Goal: Complete application form

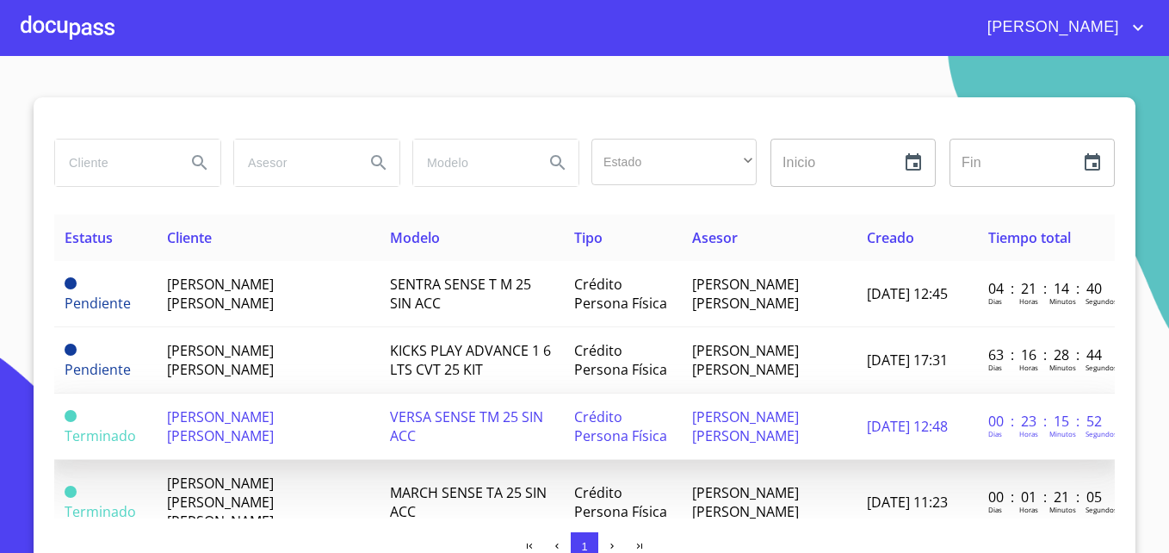
click at [393, 421] on span "VERSA SENSE TM 25 SIN ACC" at bounding box center [466, 426] width 153 height 38
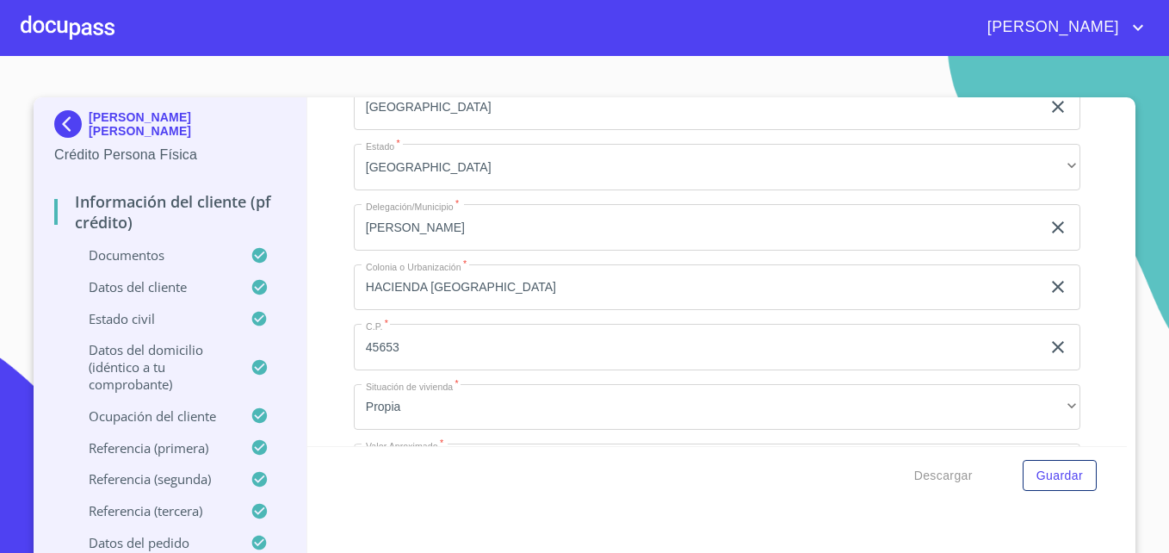
scroll to position [6693, 0]
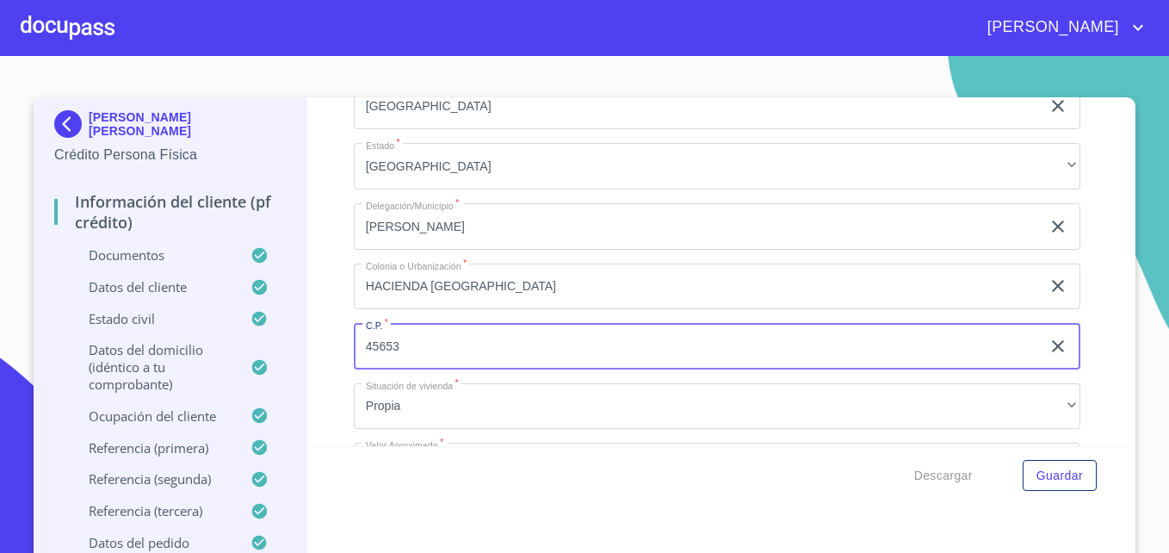
drag, startPoint x: 394, startPoint y: 363, endPoint x: 359, endPoint y: 364, distance: 35.3
click at [359, 364] on input "45653" at bounding box center [697, 346] width 687 height 46
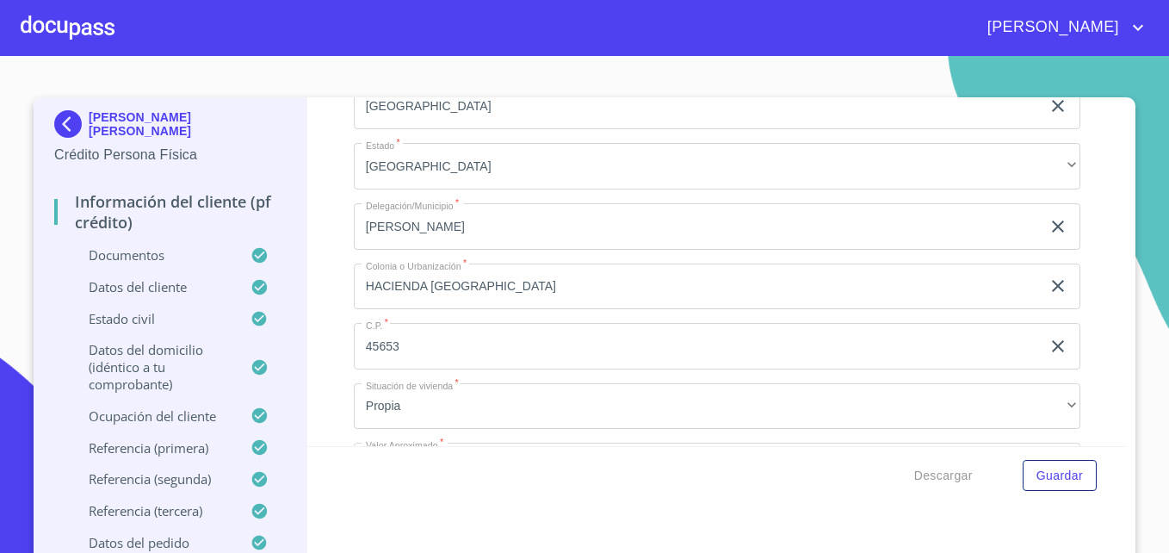
click at [327, 264] on div "Información del cliente (PF crédito) Documentos Documento de identificación   *…" at bounding box center [717, 271] width 821 height 349
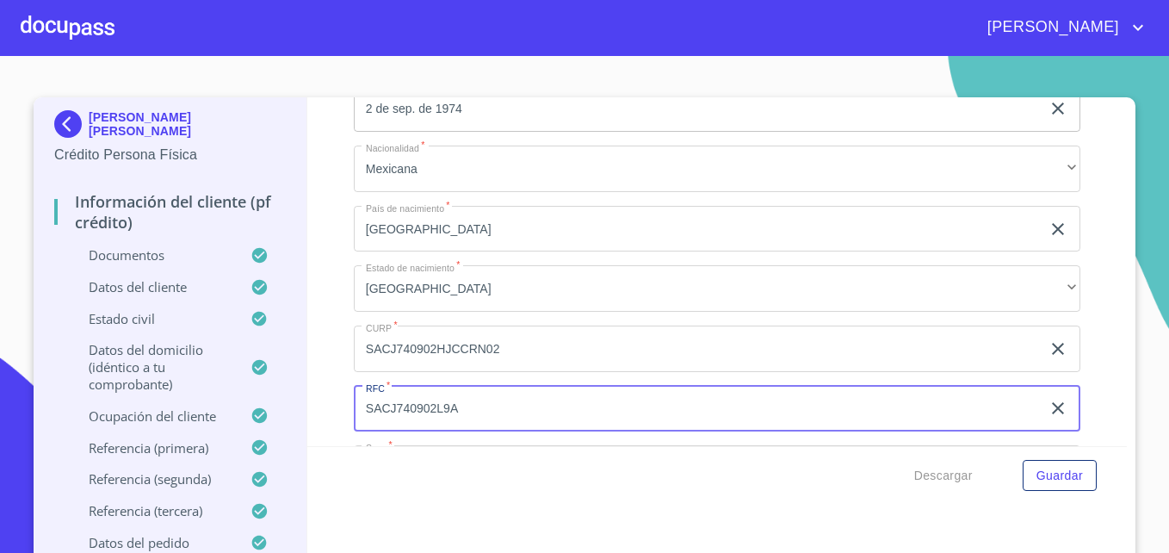
drag, startPoint x: 450, startPoint y: 428, endPoint x: 363, endPoint y: 429, distance: 87.8
click at [363, 429] on input "SACJ740902L9A" at bounding box center [697, 409] width 687 height 46
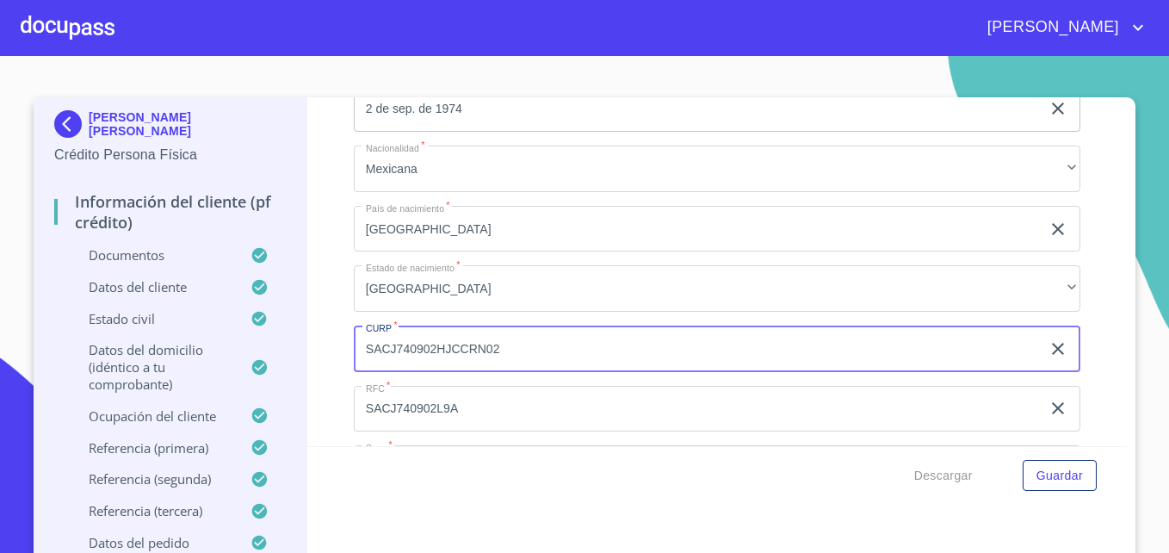
drag, startPoint x: 488, startPoint y: 367, endPoint x: 359, endPoint y: 366, distance: 129.2
click at [359, 366] on input "SACJ740902HJCCRN02" at bounding box center [697, 348] width 687 height 46
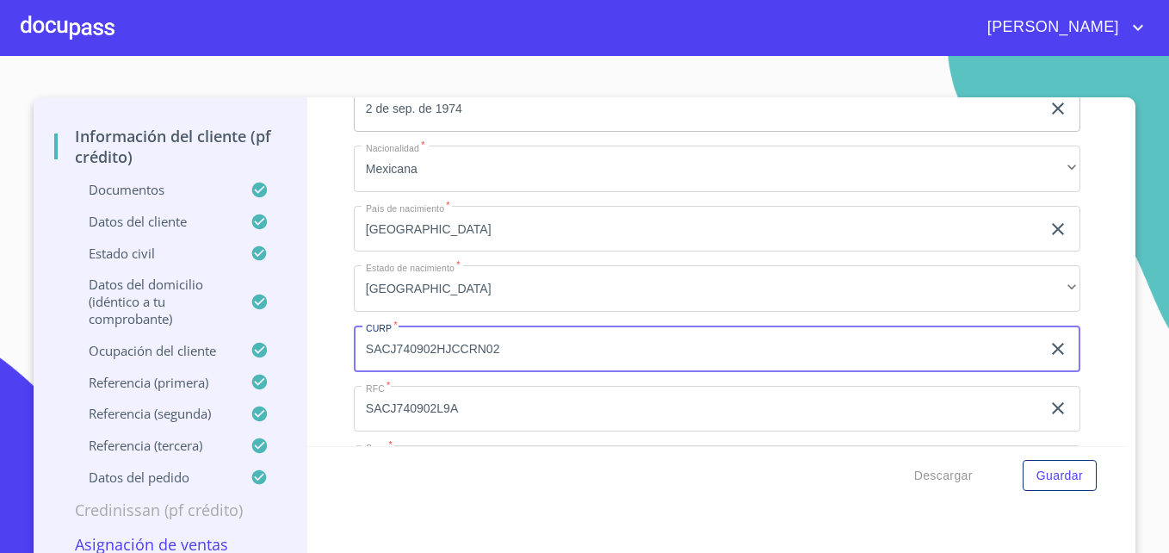
click at [184, 496] on p "Asignación de Ventas" at bounding box center [170, 544] width 232 height 21
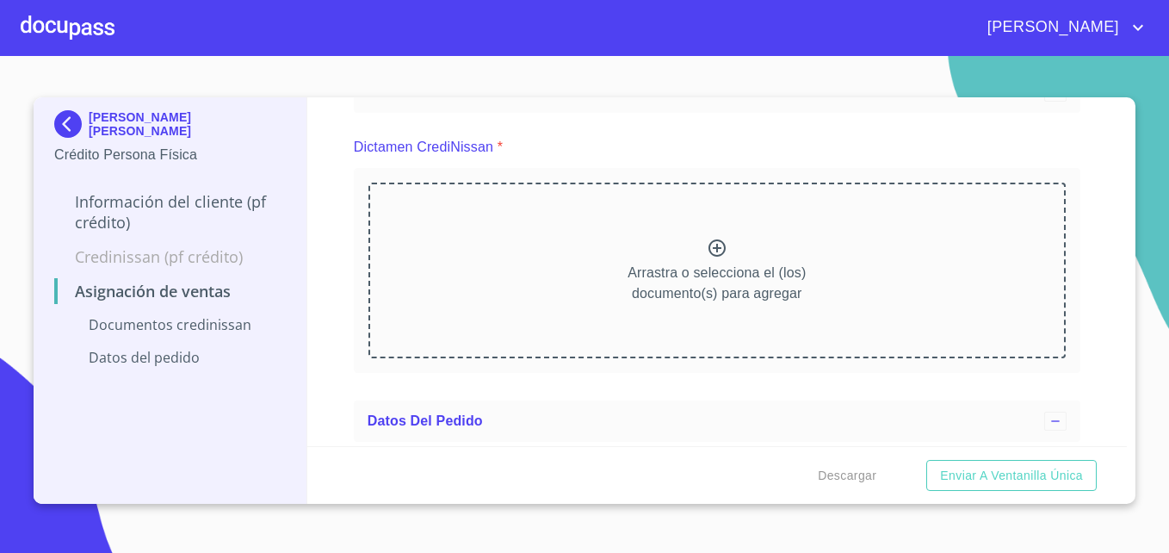
scroll to position [432, 0]
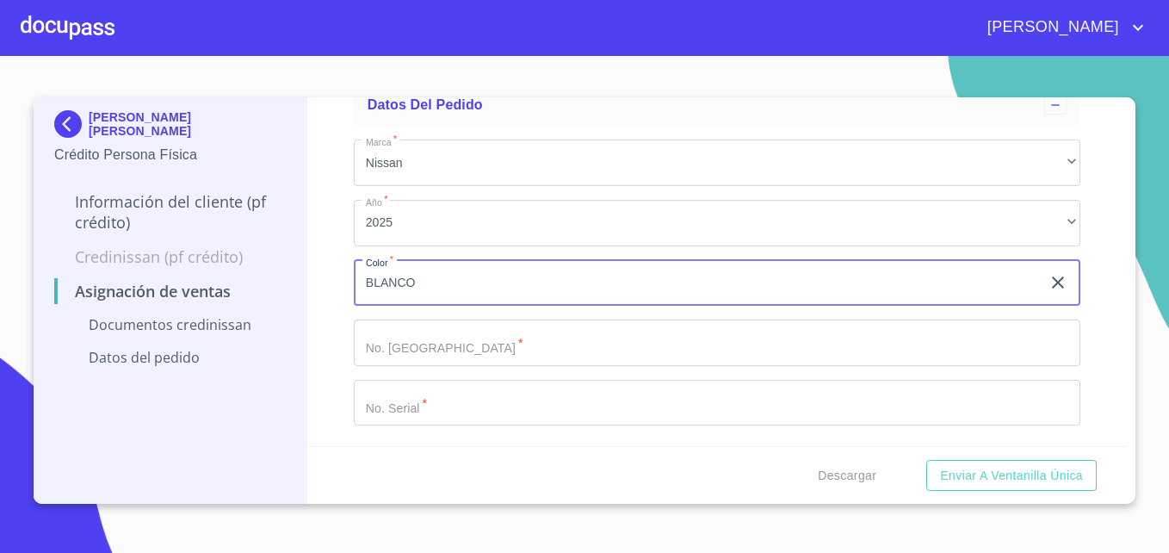
drag, startPoint x: 425, startPoint y: 282, endPoint x: 322, endPoint y: 279, distance: 103.4
click at [322, 279] on div "Asignación de Ventas Documentos CrediNissan Dictamen CrediNissan * Arrastra o s…" at bounding box center [717, 271] width 821 height 349
type input "AZUL ZAFIRO"
click at [417, 350] on input "Marca   *" at bounding box center [717, 342] width 727 height 46
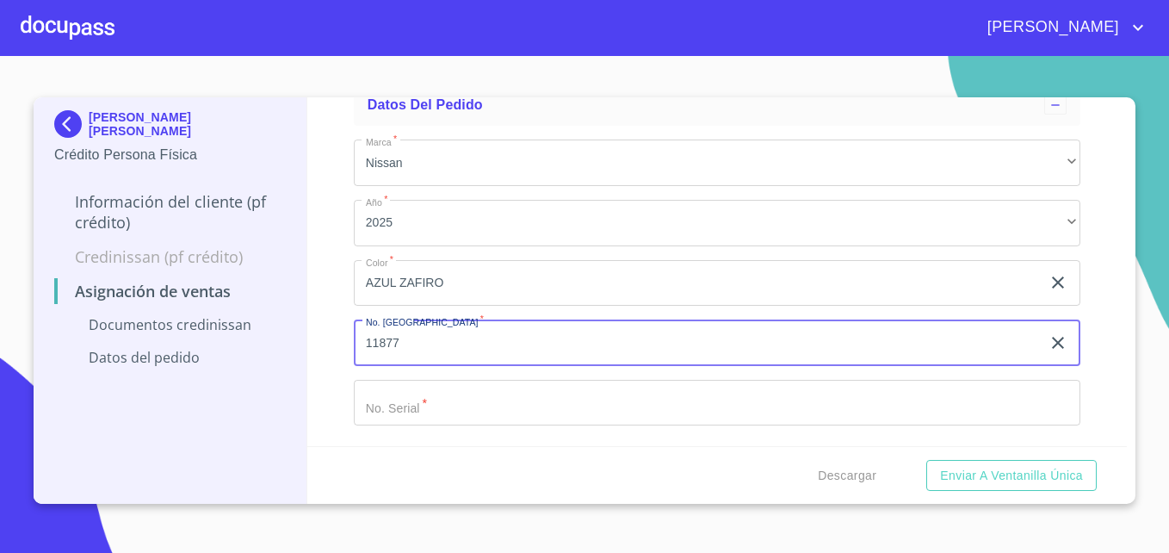
type input "11877"
click at [431, 403] on input "Marca   *" at bounding box center [717, 403] width 727 height 46
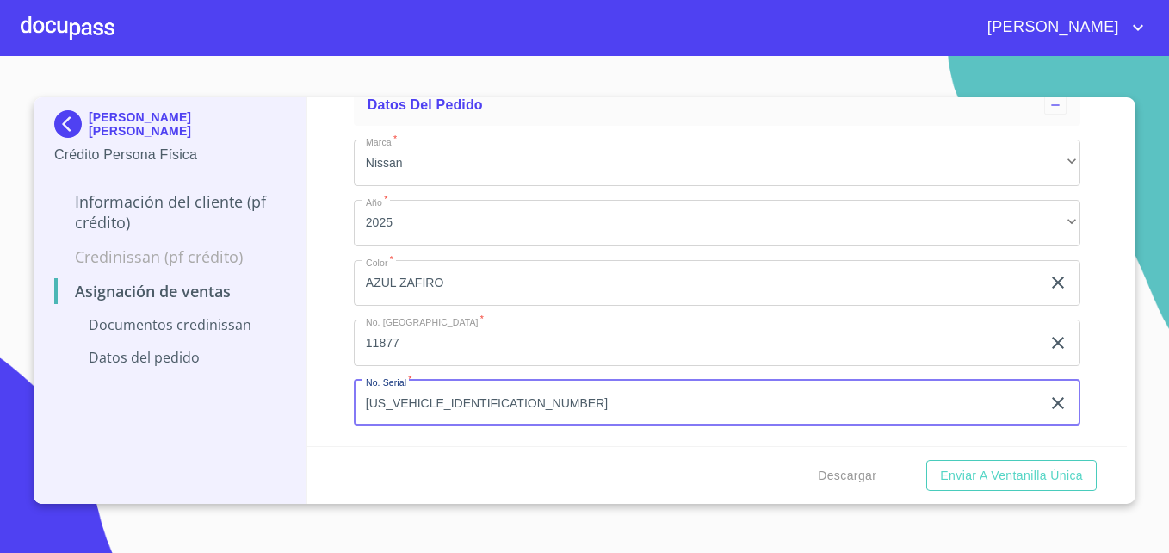
type input "[US_VEHICLE_IDENTIFICATION_NUMBER]"
click at [343, 355] on div "Asignación de Ventas Documentos CrediNissan Dictamen CrediNissan * Arrastra o s…" at bounding box center [717, 271] width 821 height 349
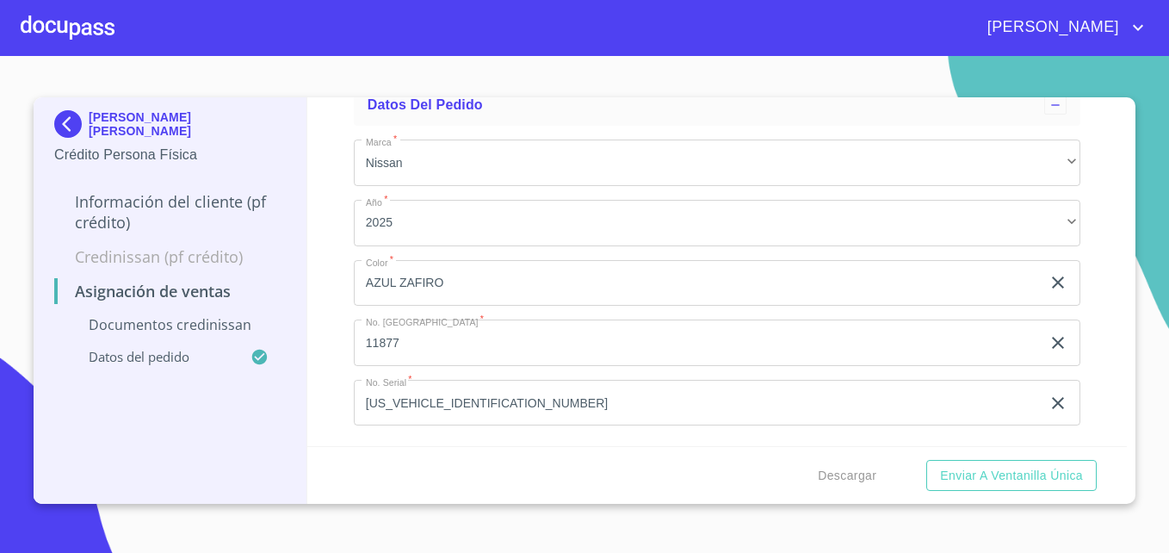
click at [209, 326] on p "Documentos CrediNissan" at bounding box center [170, 324] width 232 height 19
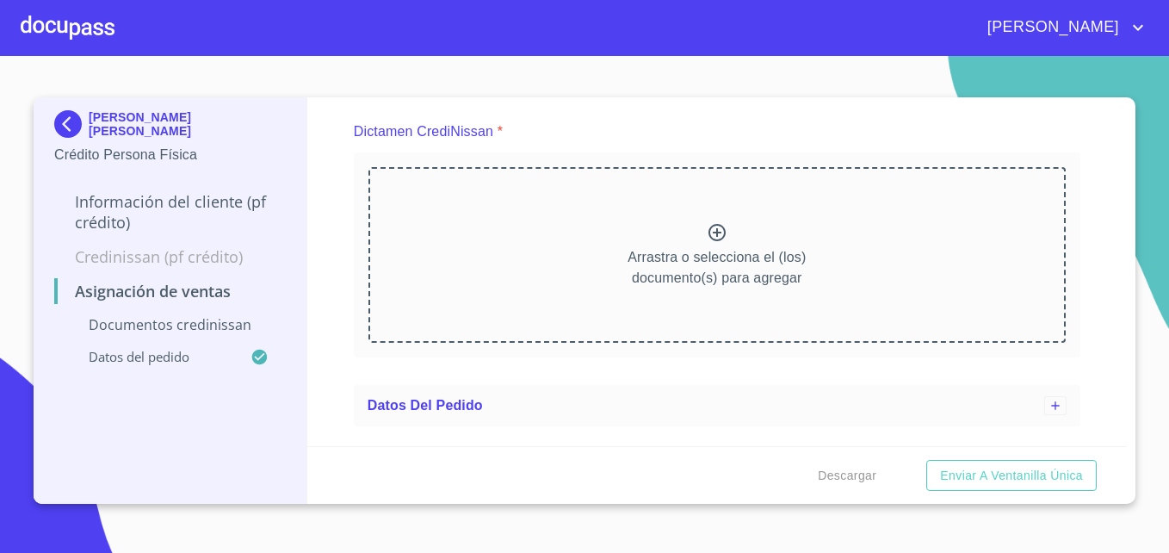
scroll to position [132, 0]
click at [709, 239] on icon at bounding box center [717, 232] width 17 height 17
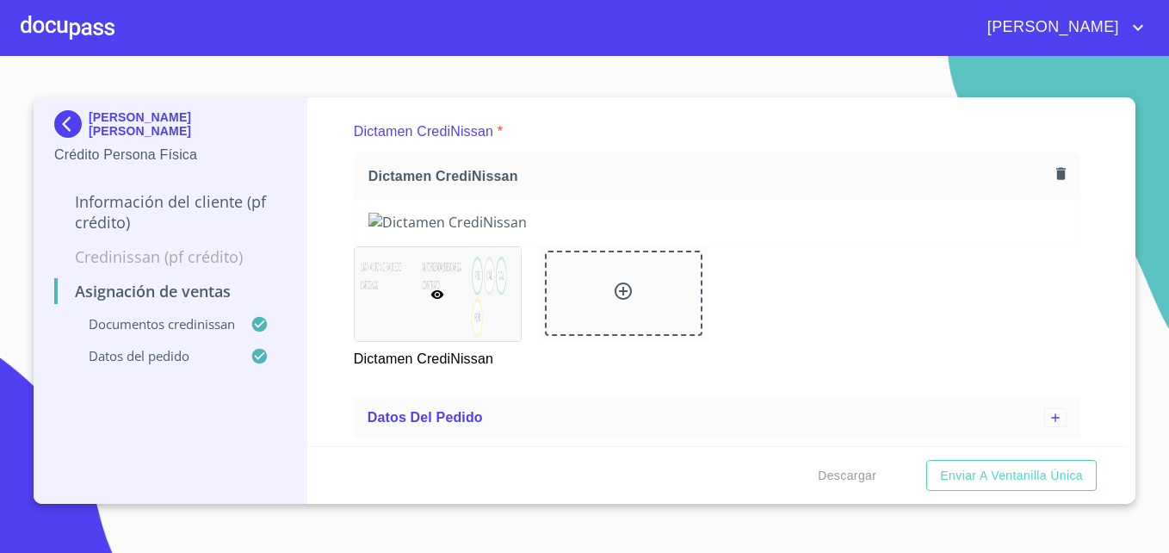
click at [189, 256] on p "Credinissan (PF crédito)" at bounding box center [170, 256] width 232 height 21
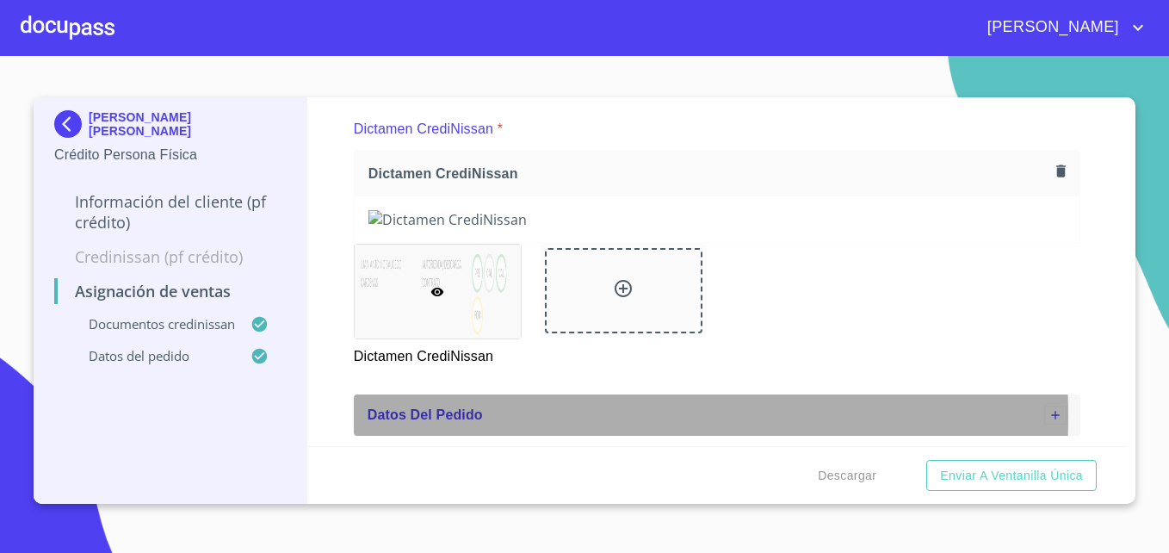
click at [461, 420] on span "Datos del pedido" at bounding box center [425, 414] width 115 height 15
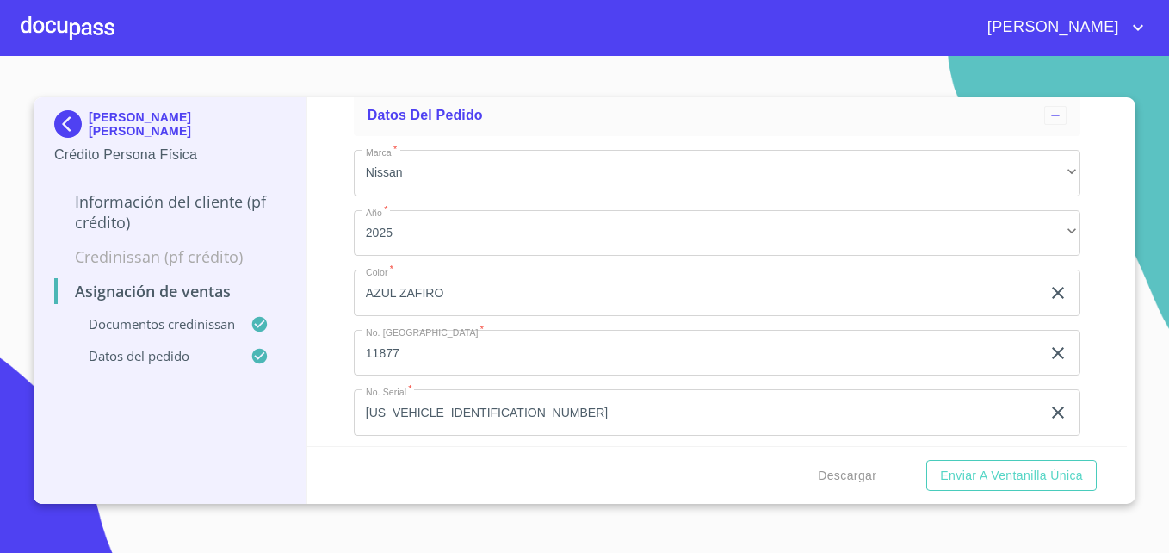
scroll to position [539, 0]
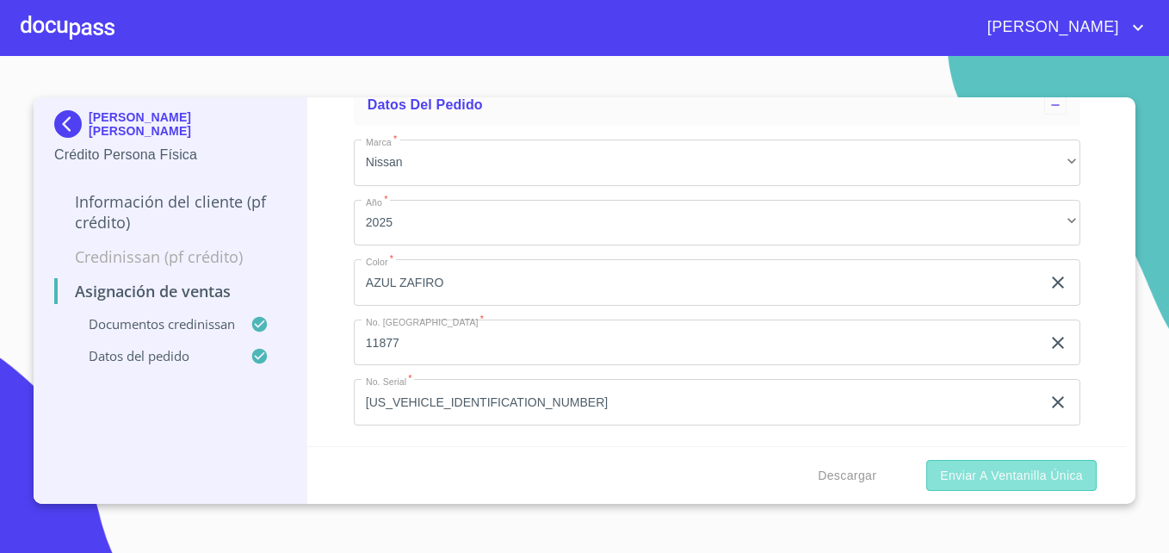
click at [883, 480] on span "Enviar a Ventanilla única" at bounding box center [1011, 476] width 143 height 22
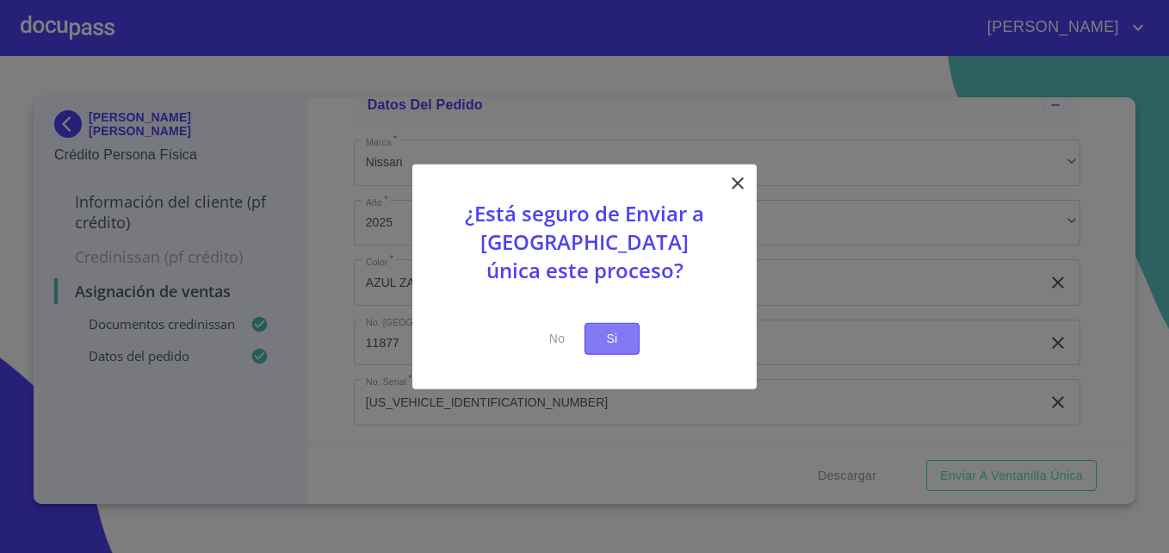
click at [621, 339] on span "Si" at bounding box center [612, 339] width 28 height 22
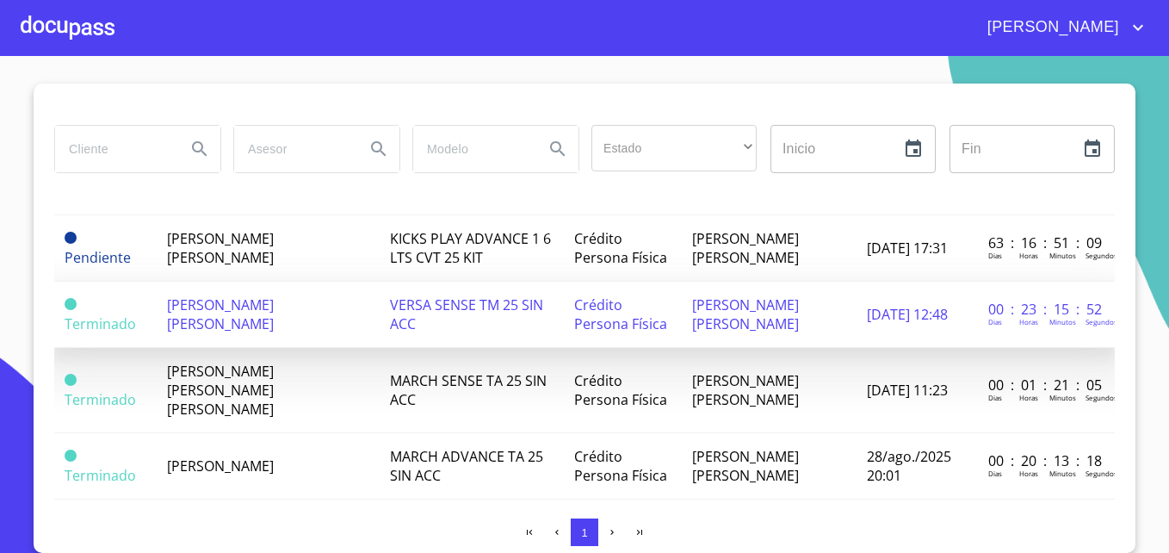
scroll to position [99, 0]
click at [453, 321] on td "VERSA SENSE TM 25 SIN ACC" at bounding box center [472, 314] width 184 height 66
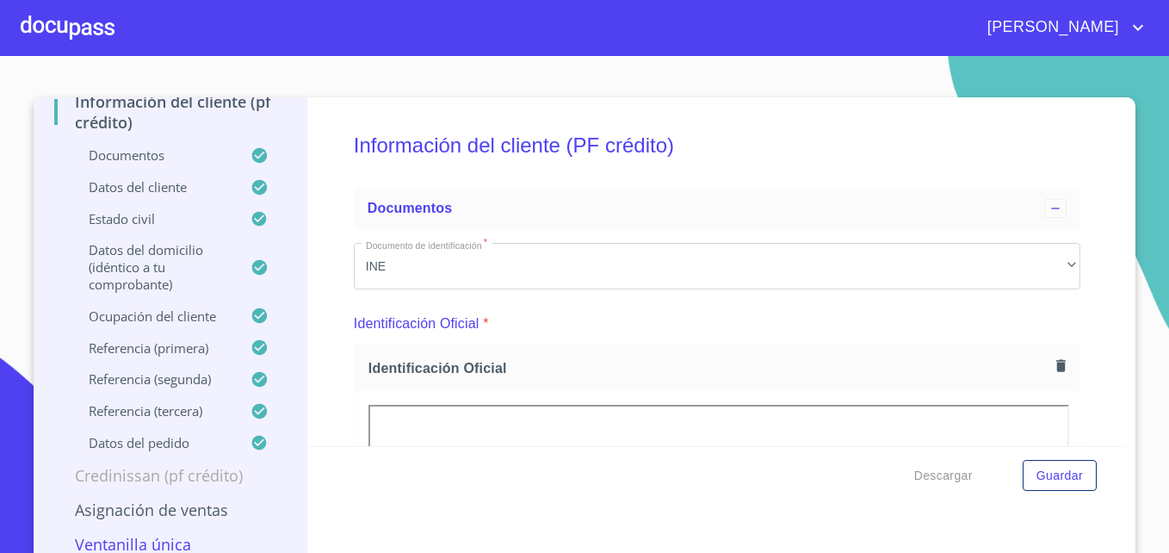
scroll to position [15, 0]
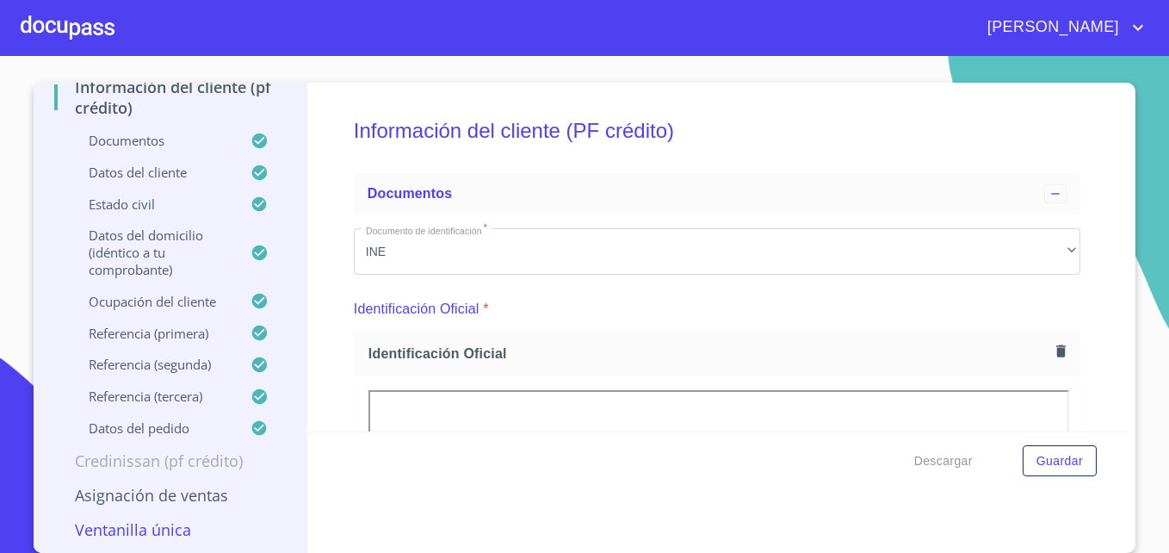
click at [190, 496] on p "Asignación de Ventas" at bounding box center [170, 495] width 232 height 21
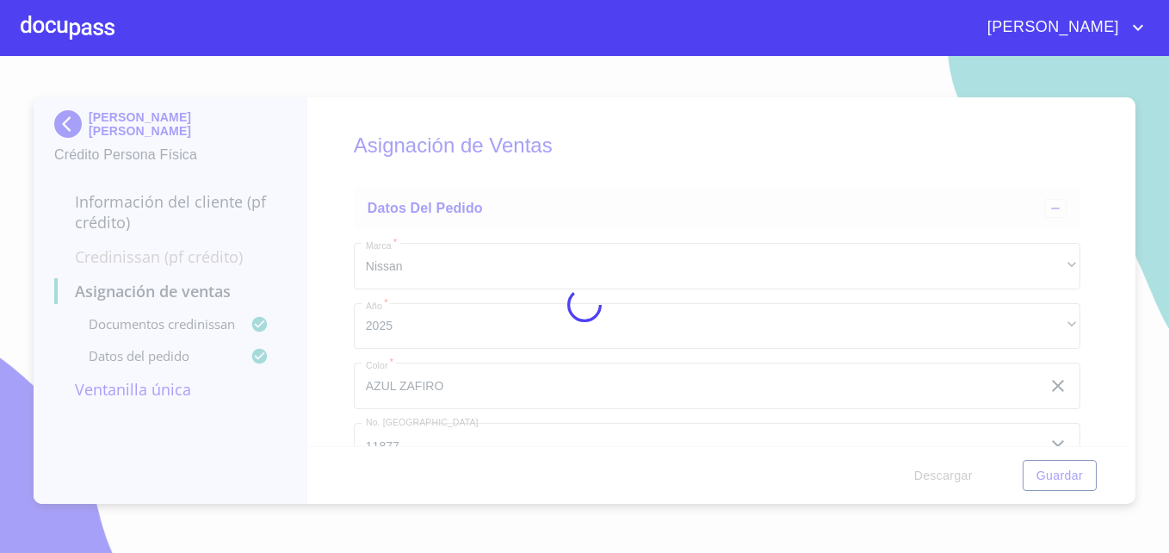
scroll to position [0, 0]
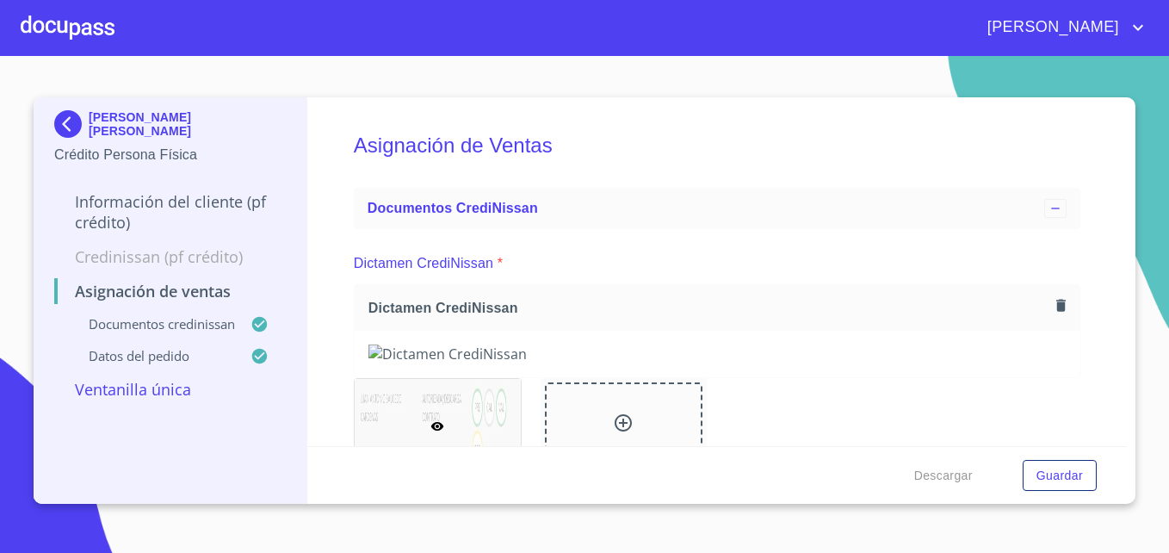
click at [145, 390] on p "Ventanilla única" at bounding box center [170, 389] width 232 height 21
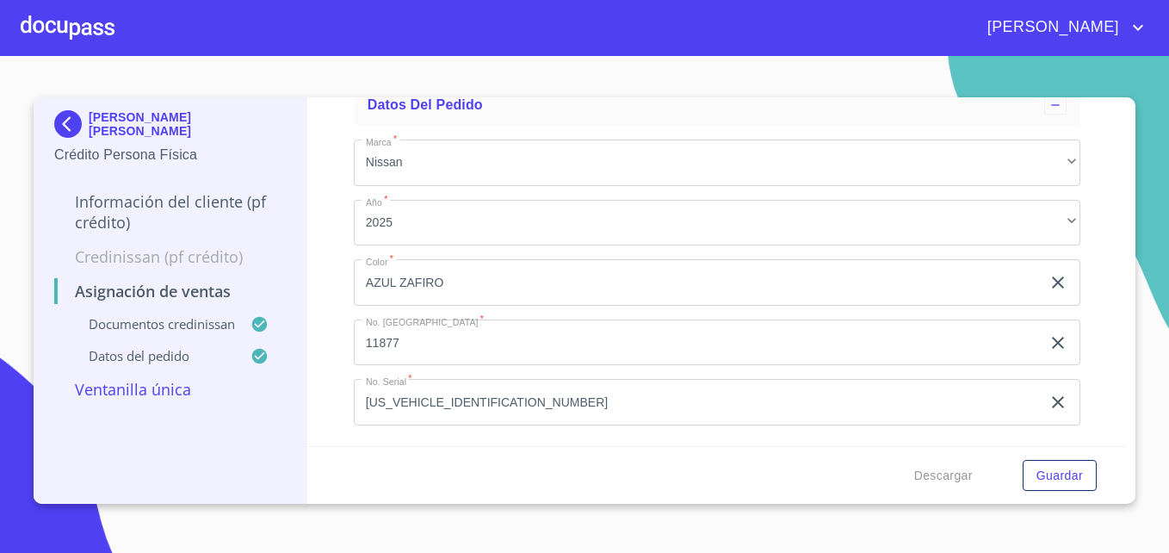
scroll to position [539, 0]
click at [140, 393] on p "Ventanilla única" at bounding box center [170, 389] width 232 height 21
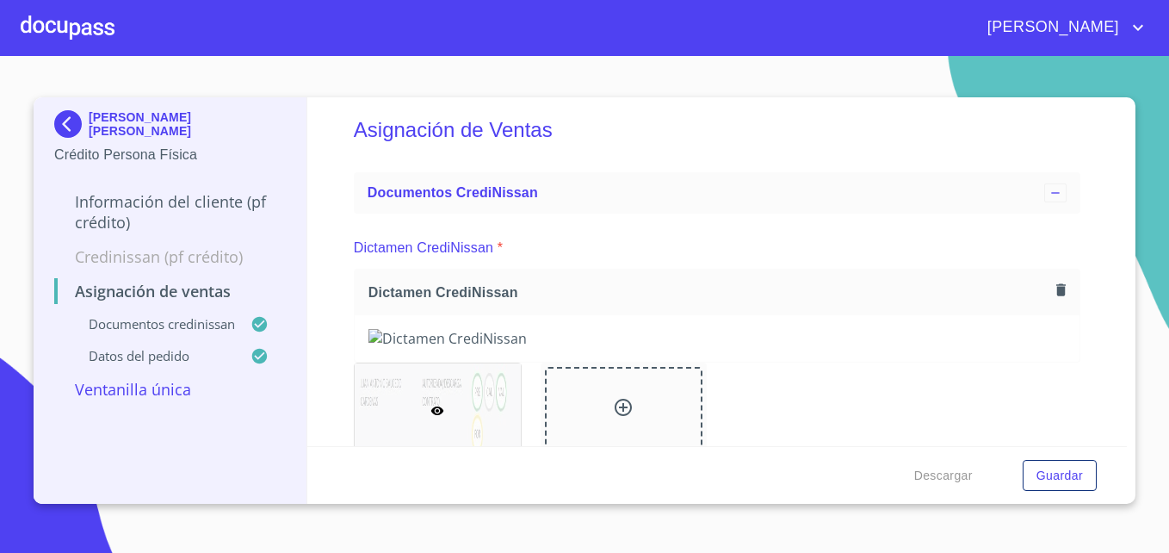
scroll to position [0, 0]
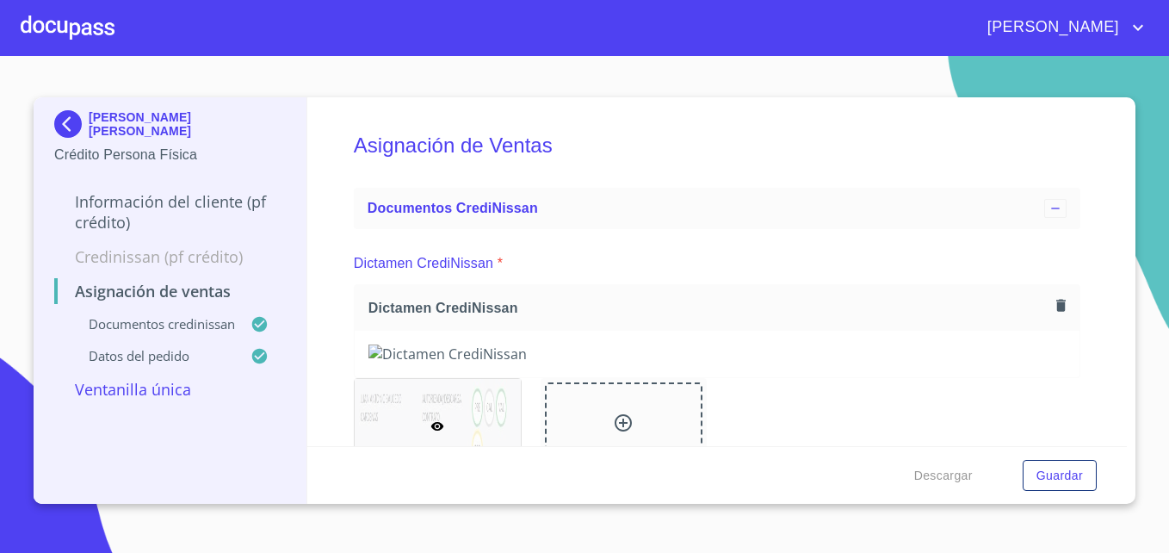
click at [45, 28] on div at bounding box center [68, 27] width 94 height 55
